Goal: Find specific page/section: Find specific page/section

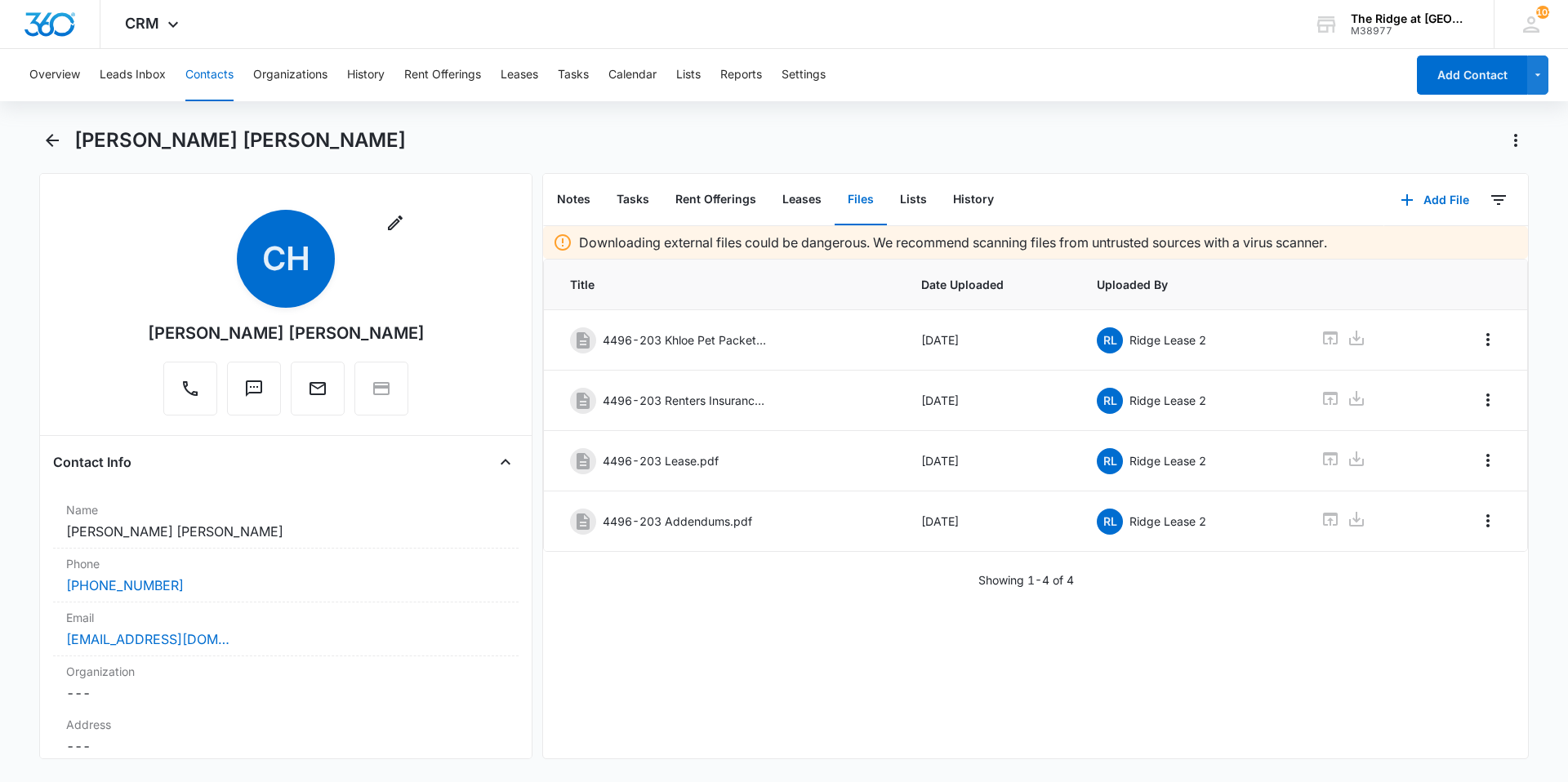
scroll to position [3554, 0]
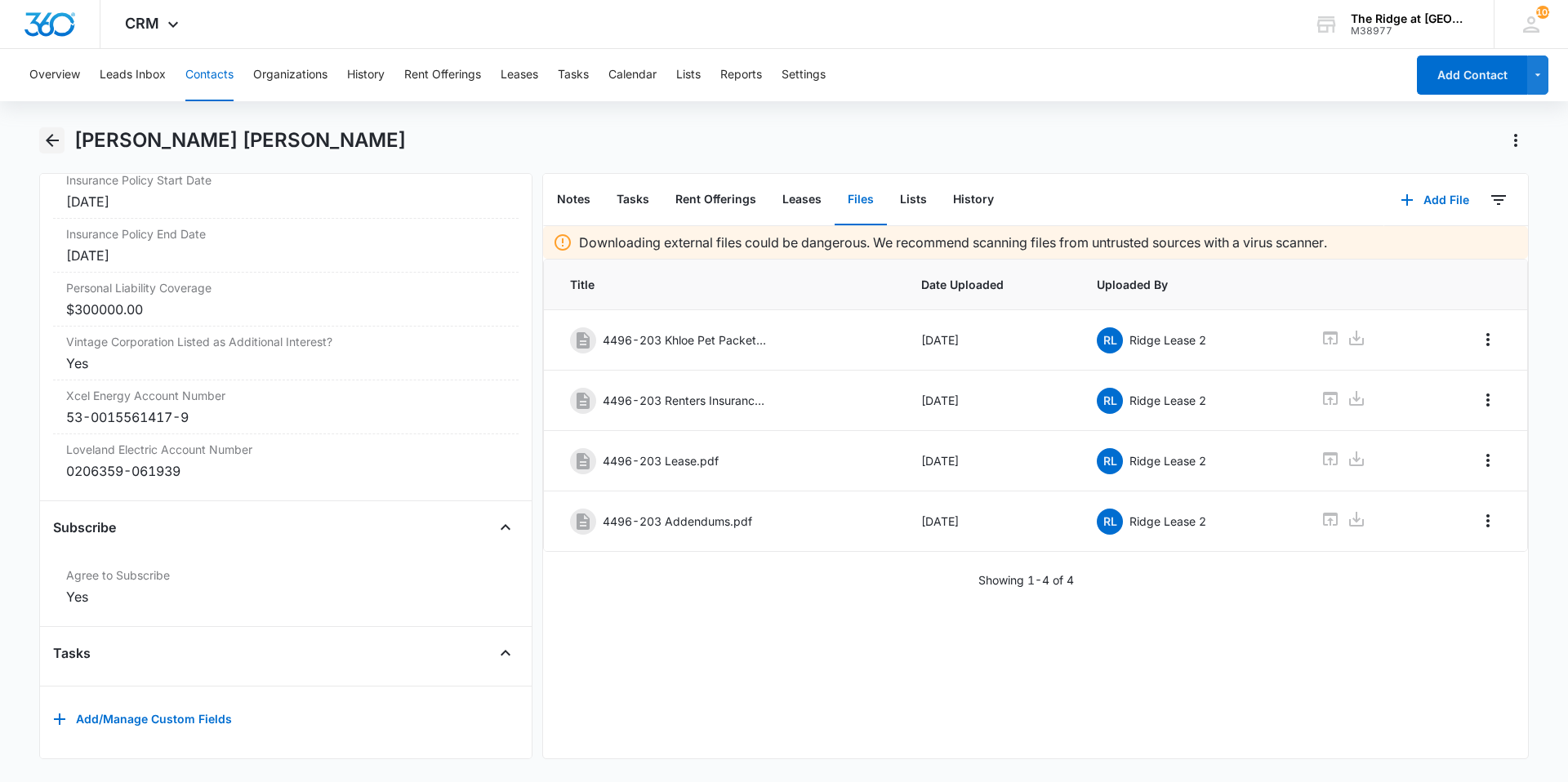
click at [45, 135] on icon "Back" at bounding box center [51, 140] width 19 height 19
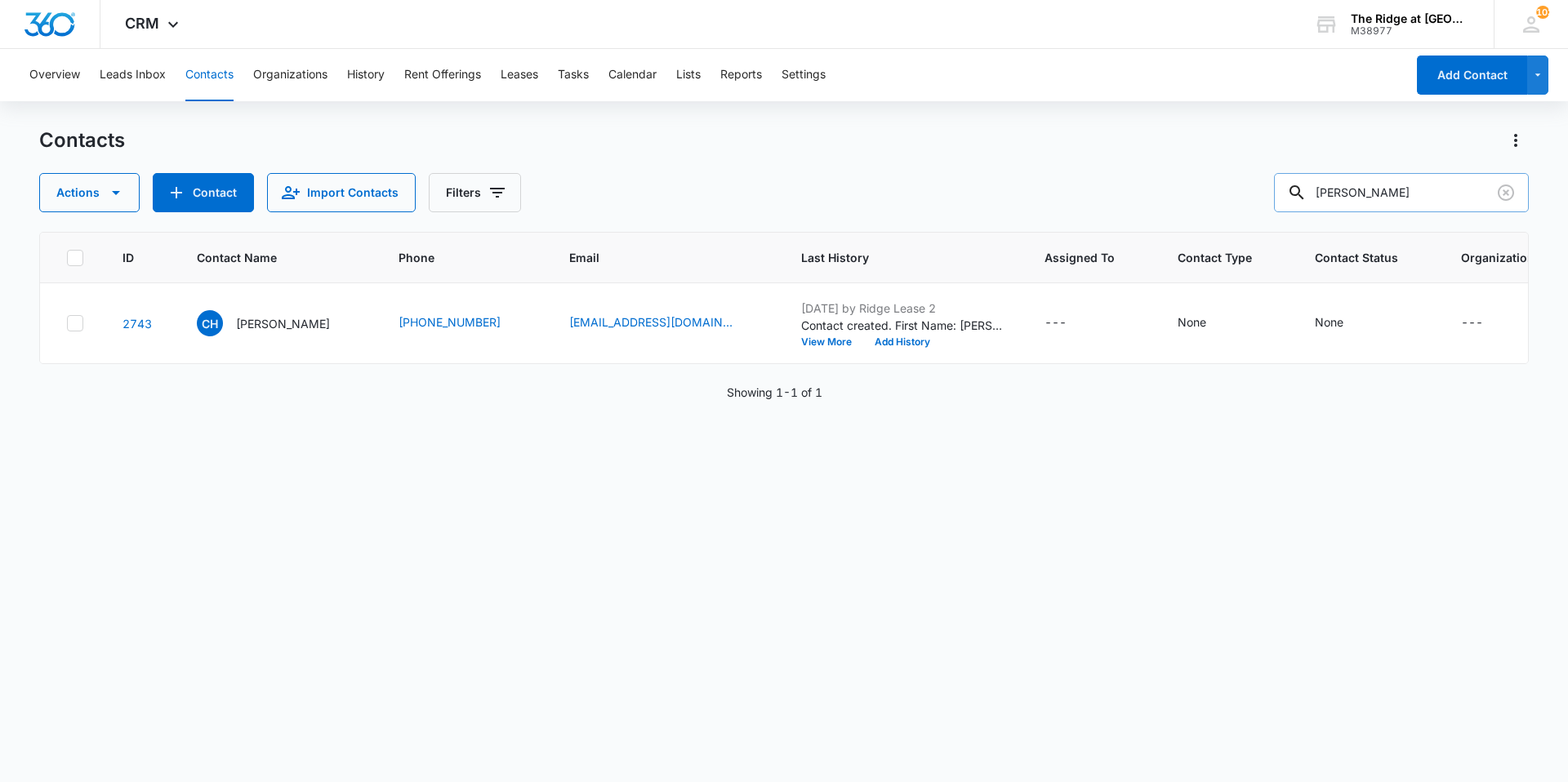
drag, startPoint x: 1384, startPoint y: 199, endPoint x: 1305, endPoint y: 193, distance: 79.2
click at [1305, 193] on div "[PERSON_NAME]" at bounding box center [1401, 192] width 255 height 39
type input "[PERSON_NAME]"
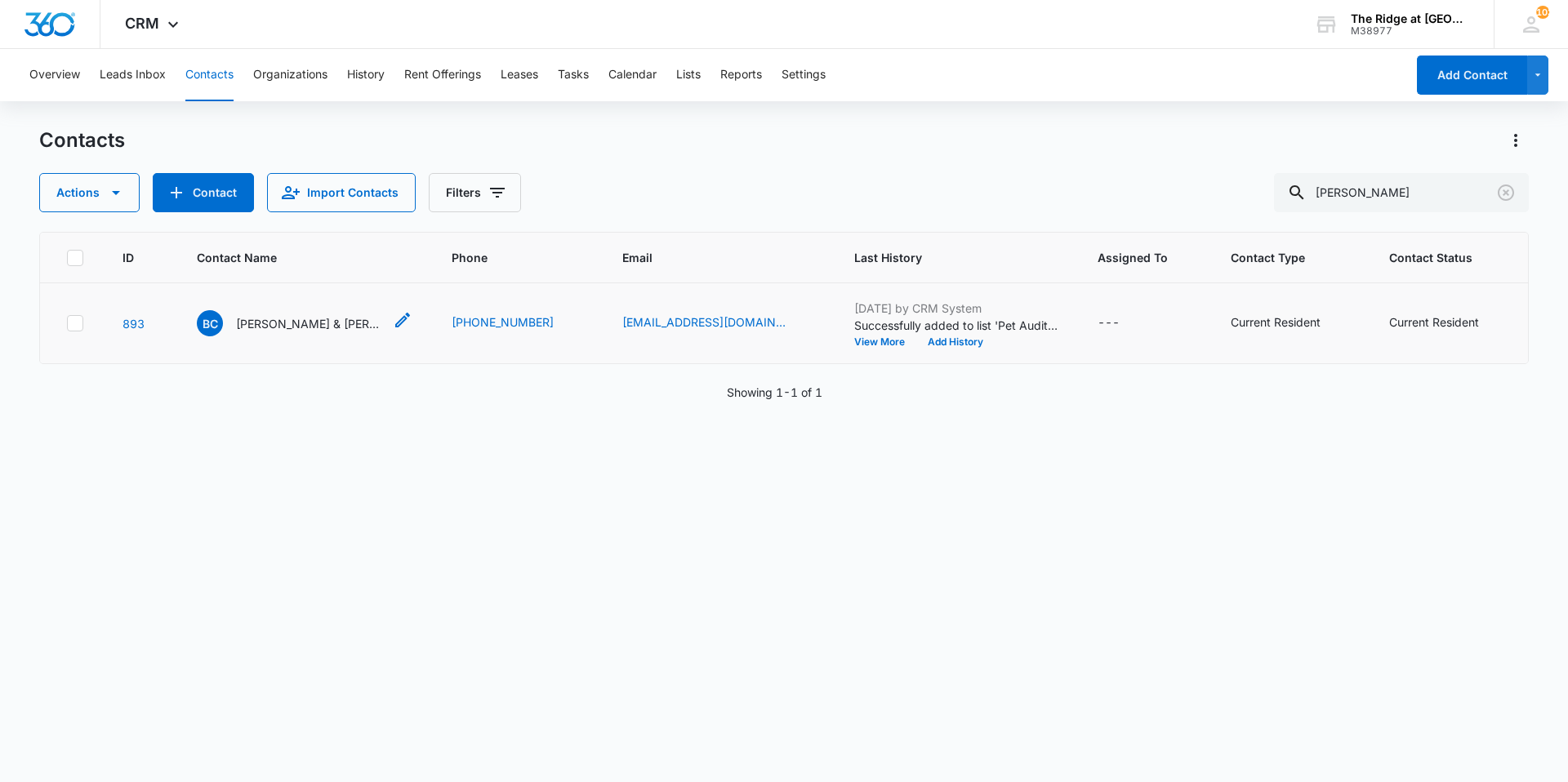
click at [236, 321] on p "[PERSON_NAME] & [PERSON_NAME] & [PERSON_NAME]" at bounding box center [309, 323] width 147 height 17
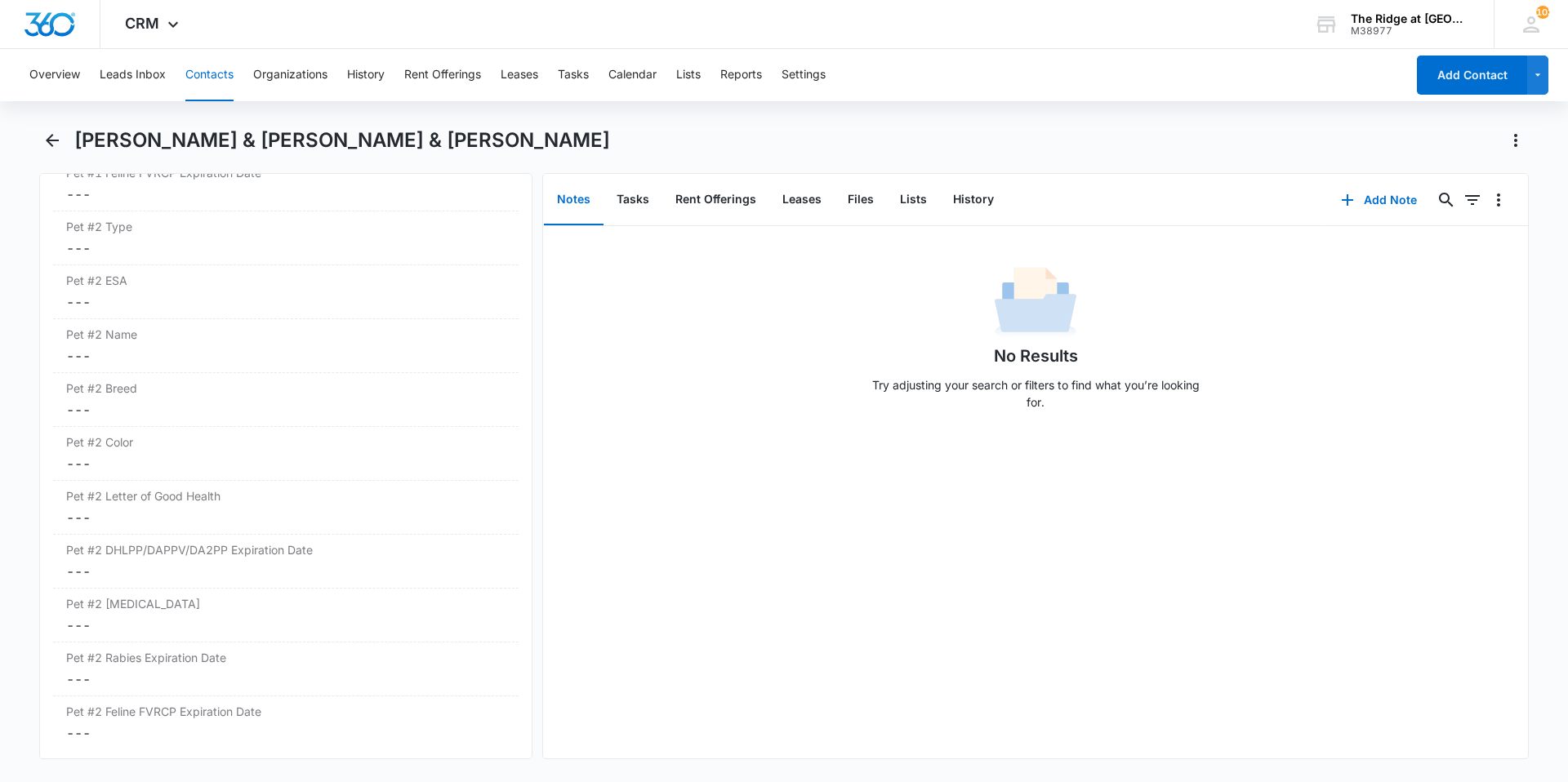
scroll to position [2776, 0]
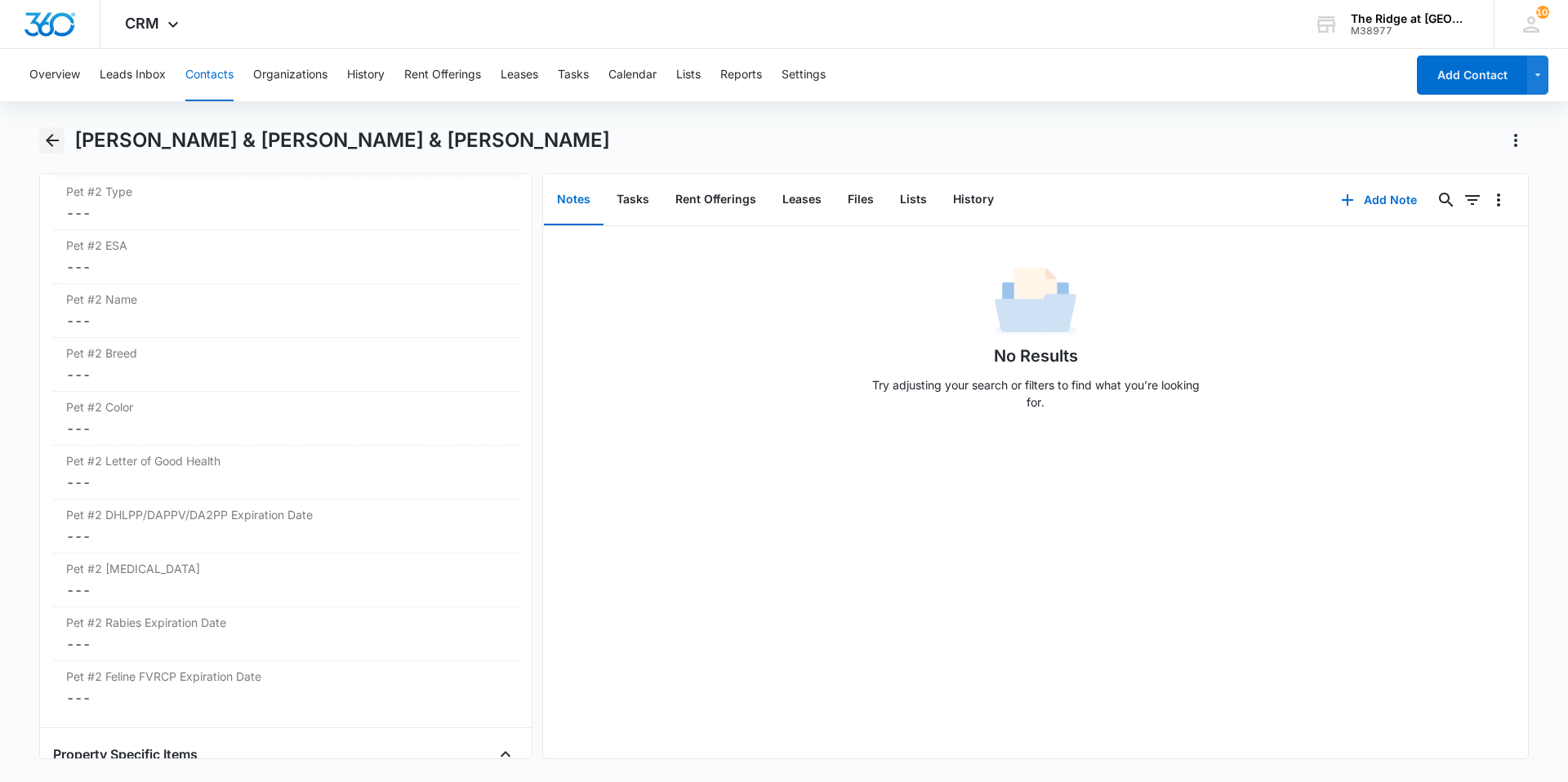
click at [58, 133] on icon "Back" at bounding box center [51, 140] width 19 height 19
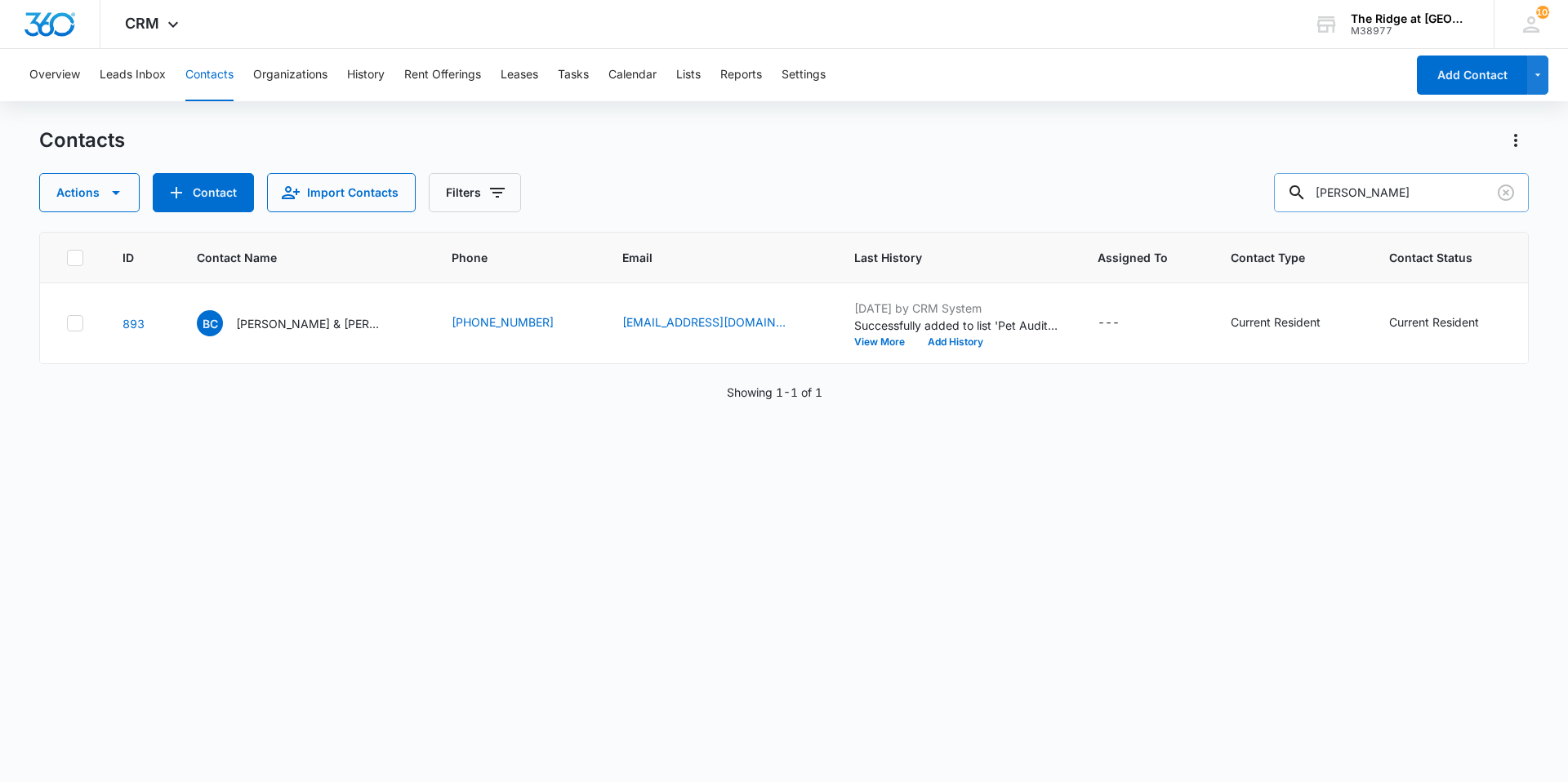
drag, startPoint x: 1358, startPoint y: 190, endPoint x: 1316, endPoint y: 190, distance: 42.0
click at [1319, 190] on div "[PERSON_NAME]" at bounding box center [1401, 192] width 255 height 39
type input "[PERSON_NAME]"
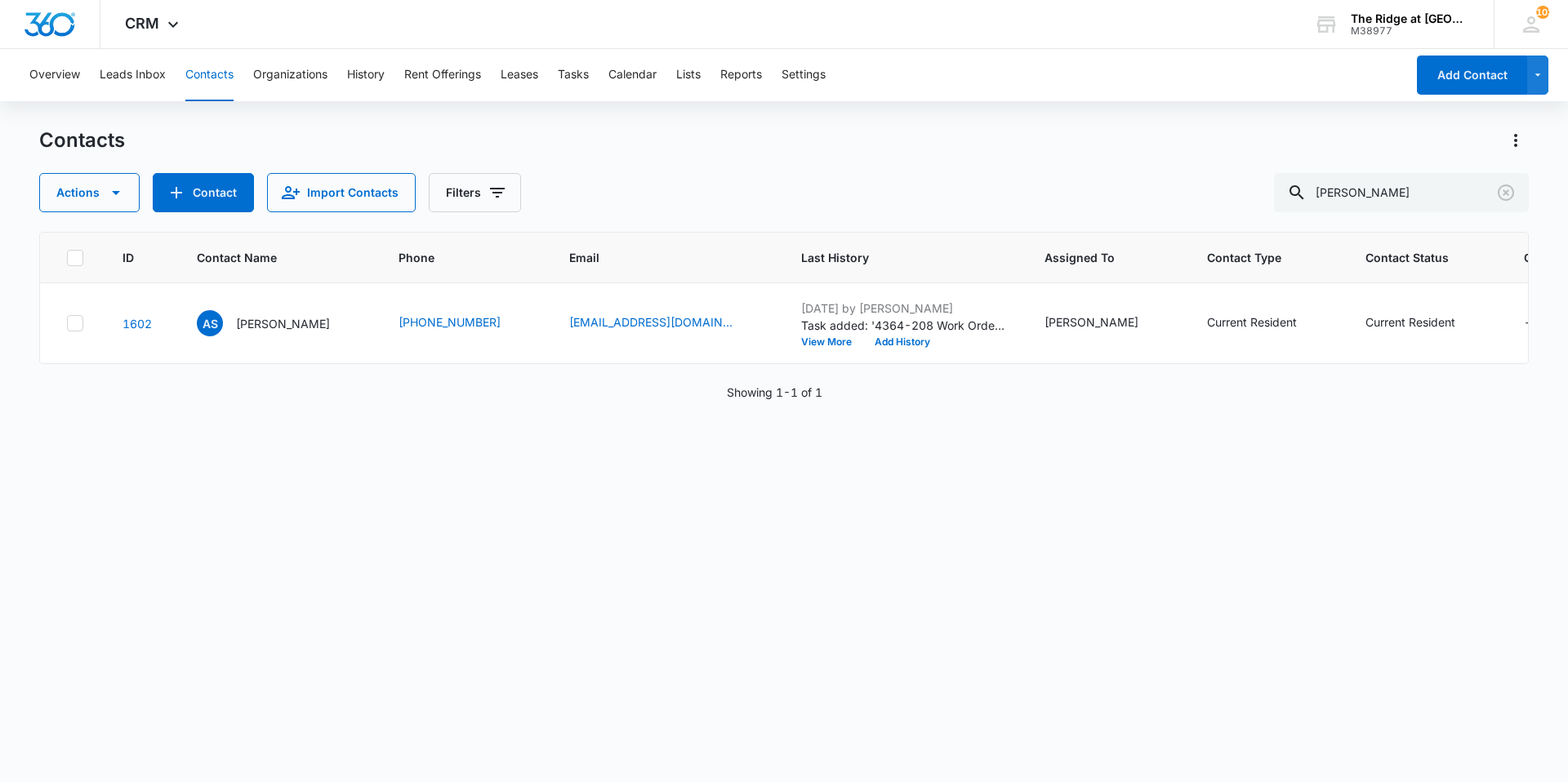
click at [662, 156] on div "Contacts Actions Contact Import Contacts Filters [PERSON_NAME]" at bounding box center [784, 169] width 1489 height 85
click at [665, 155] on div "Contacts Actions Contact Import Contacts Filters [PERSON_NAME]" at bounding box center [784, 169] width 1489 height 85
click at [660, 162] on div "Contacts Actions Contact Import Contacts Filters [PERSON_NAME]" at bounding box center [784, 169] width 1489 height 85
